Goal: Information Seeking & Learning: Learn about a topic

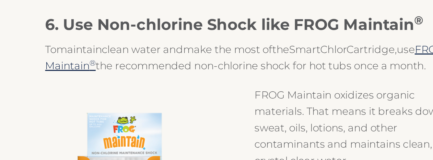
scroll to position [1432, 0]
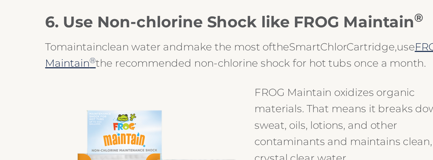
drag, startPoint x: 198, startPoint y: 136, endPoint x: 152, endPoint y: 131, distance: 46.6
click at [152, 131] on div "FROG Maintain oxidizes organic materials. That means it breaks down sweat, oils…" at bounding box center [216, 163] width 399 height 120
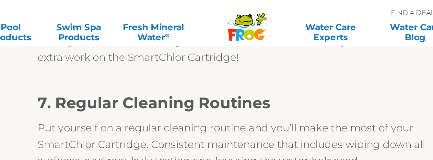
scroll to position [1693, 0]
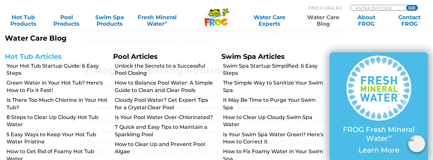
click at [48, 55] on link "Hot Tub Articles" at bounding box center [33, 56] width 57 height 8
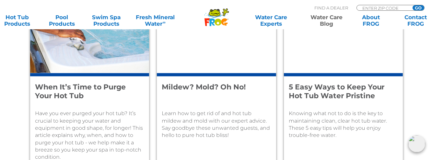
scroll to position [954, 0]
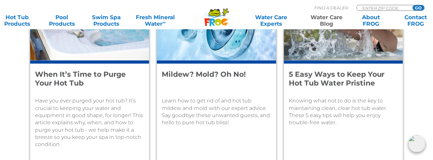
click at [194, 76] on h4 "Mildew? Mold? Oh No!" at bounding box center [212, 78] width 101 height 17
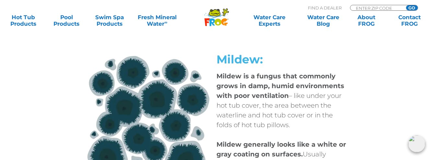
scroll to position [372, 0]
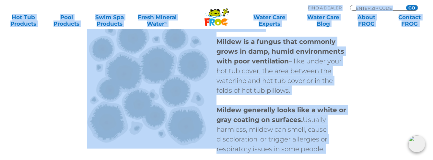
click at [262, 89] on p "Mildew is a fungus that commonly grows in damp, humid environments with poor ve…" at bounding box center [282, 66] width 130 height 58
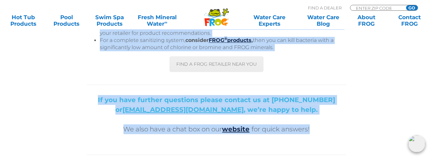
scroll to position [1326, 0]
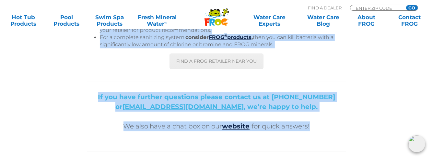
drag, startPoint x: 87, startPoint y: 115, endPoint x: 321, endPoint y: 117, distance: 234.5
copy div "Lore ip dol’si ametc ad elitsed doeiusmo te inc utlab etdol ma aliq eni adm, ve…"
